Goal: Task Accomplishment & Management: Use online tool/utility

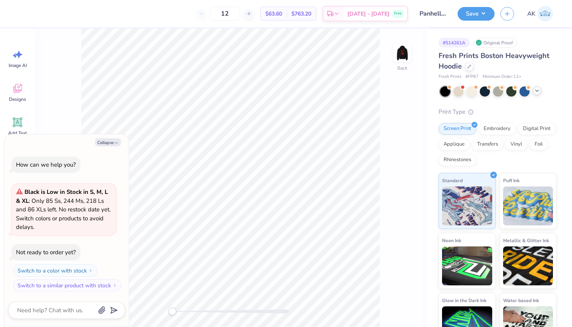
click at [538, 93] on div at bounding box center [537, 90] width 9 height 9
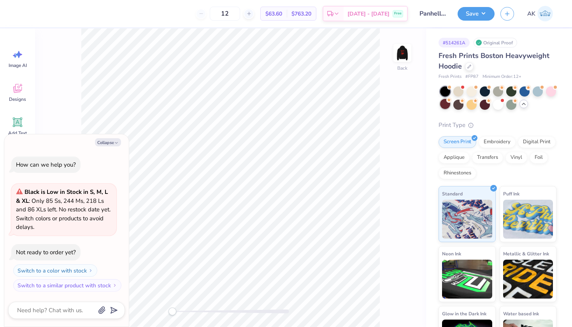
click at [447, 106] on div at bounding box center [445, 104] width 10 height 10
type textarea "x"
type input "50"
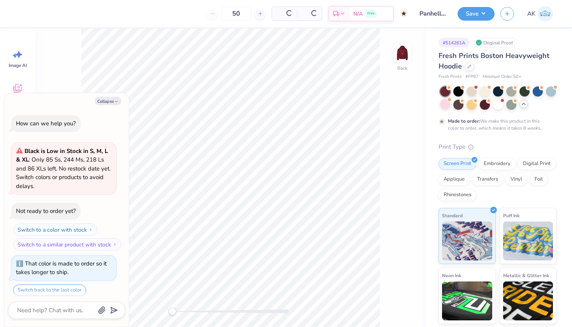
scroll to position [22, 0]
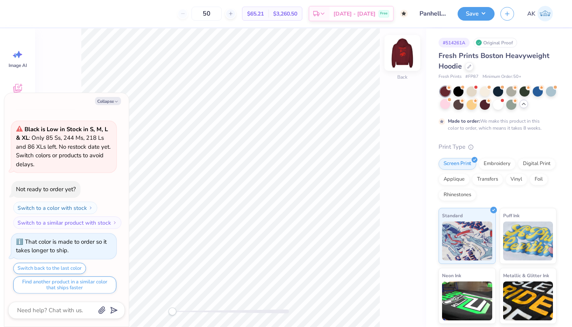
click at [407, 47] on img at bounding box center [402, 52] width 31 height 31
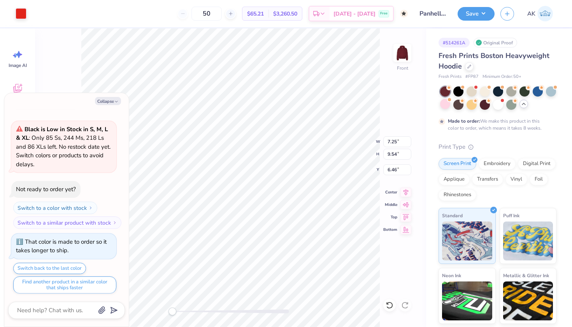
type textarea "x"
click at [222, 15] on input "50" at bounding box center [206, 14] width 30 height 14
type textarea "x"
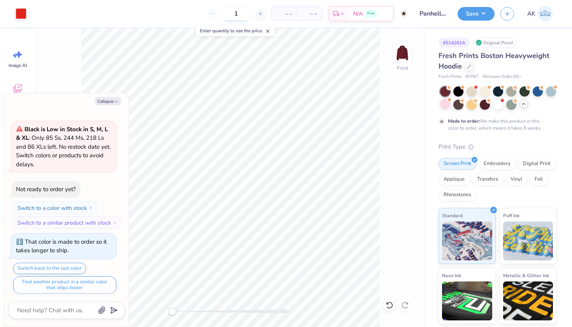
type input "12"
type textarea "x"
type input "50"
click at [459, 89] on div at bounding box center [458, 91] width 10 height 10
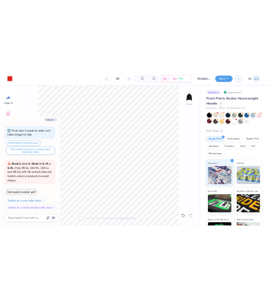
scroll to position [186, 0]
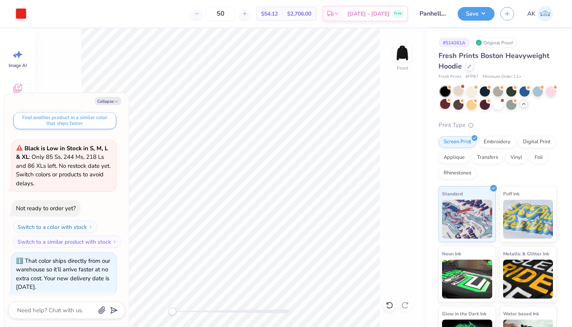
click at [523, 104] on icon at bounding box center [524, 104] width 6 height 6
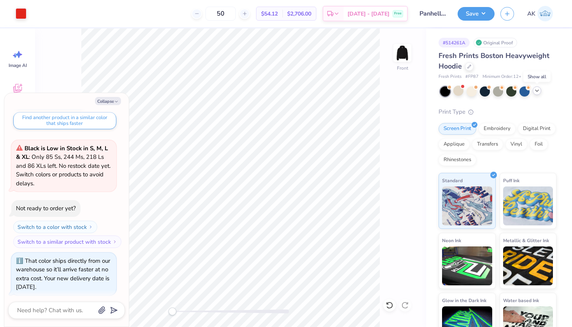
click at [538, 91] on icon at bounding box center [537, 91] width 6 height 6
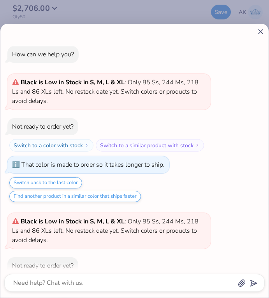
scroll to position [58, 0]
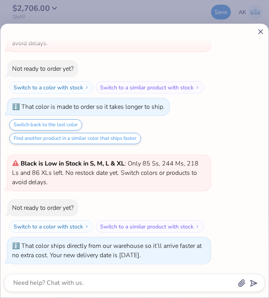
type textarea "x"
